Goal: Check status: Check status

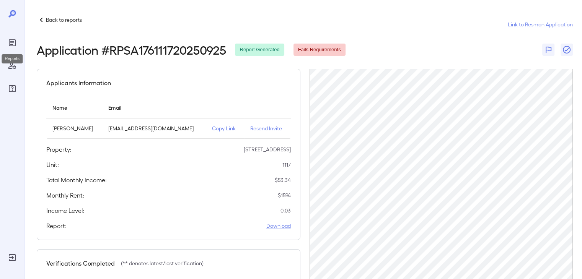
click at [15, 43] on icon "Reports" at bounding box center [12, 42] width 7 height 7
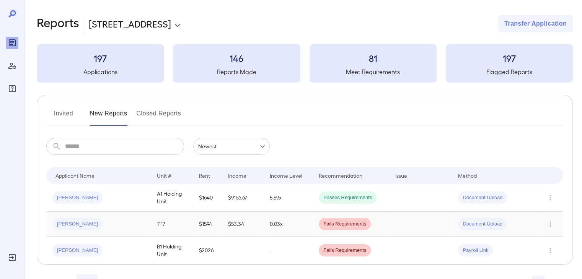
click at [283, 225] on td "0.03x" at bounding box center [288, 224] width 49 height 25
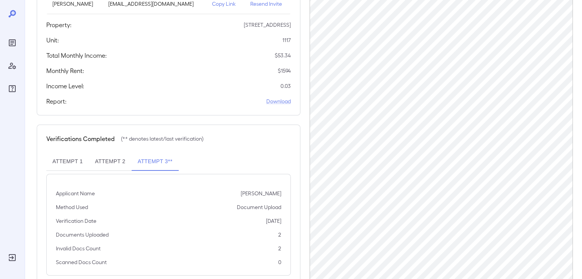
scroll to position [139, 0]
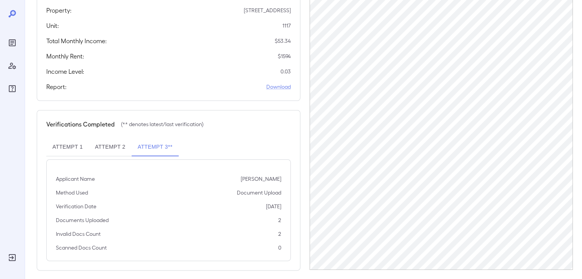
click at [60, 107] on div "Applicants Information Name Email [PERSON_NAME] [EMAIL_ADDRESS][DOMAIN_NAME] Co…" at bounding box center [169, 100] width 264 height 341
click at [18, 50] on div at bounding box center [12, 66] width 12 height 58
click at [11, 43] on icon "Reports" at bounding box center [12, 43] width 4 height 4
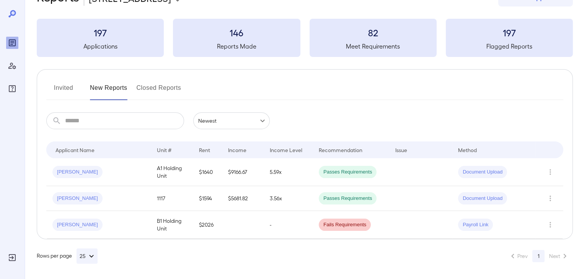
scroll to position [25, 0]
click at [135, 193] on div "[PERSON_NAME]" at bounding box center [98, 199] width 92 height 12
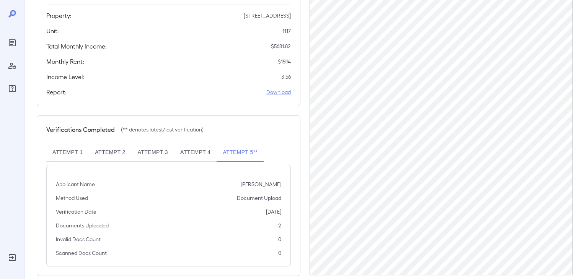
scroll to position [138, 0]
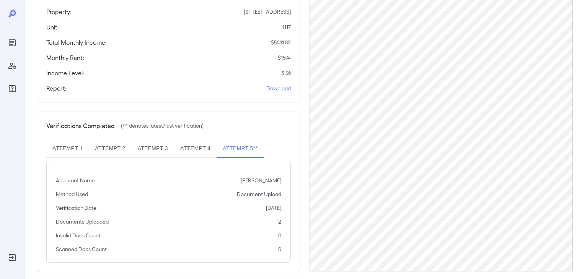
click at [196, 151] on button "Attempt 4" at bounding box center [195, 149] width 42 height 18
click at [254, 155] on button "Attempt 5**" at bounding box center [239, 149] width 47 height 18
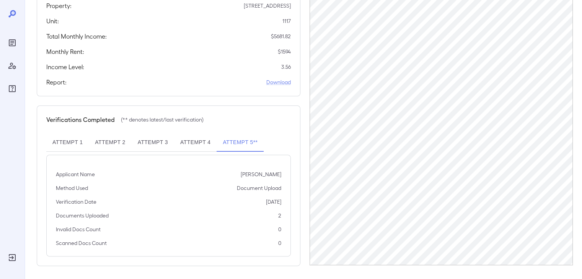
scroll to position [145, 0]
